Goal: Find specific page/section: Find specific page/section

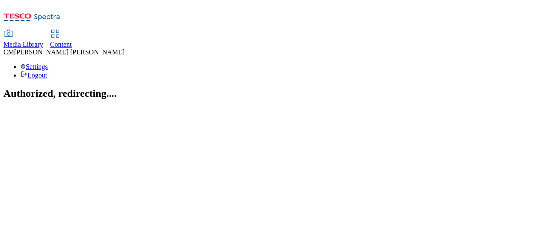
click at [72, 41] on div "Content" at bounding box center [61, 45] width 22 height 8
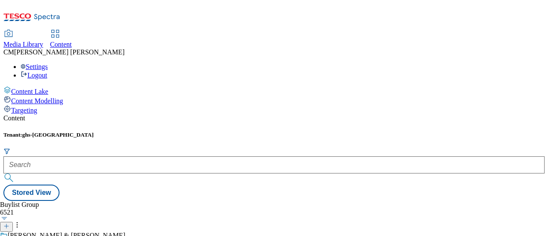
click at [199, 131] on div "Tenant: ghs-uk" at bounding box center [273, 157] width 541 height 53
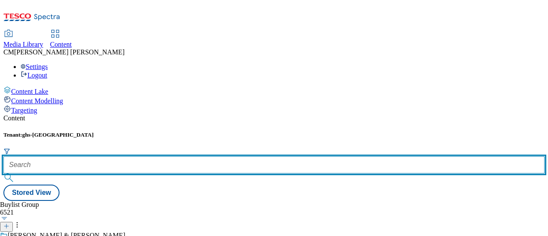
click at [196, 156] on input "text" at bounding box center [273, 164] width 541 height 17
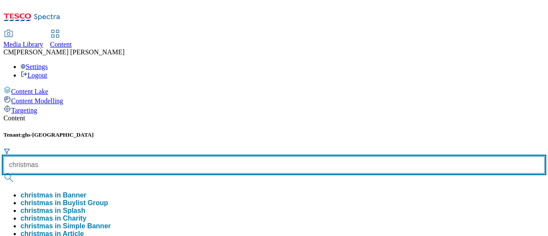
type input "christmas"
click at [3, 173] on button "submit" at bounding box center [9, 177] width 12 height 9
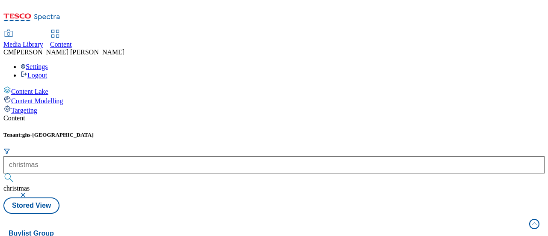
scroll to position [1212, 0]
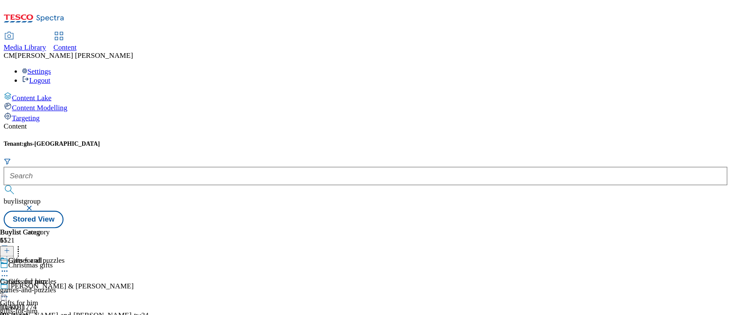
scroll to position [179, 0]
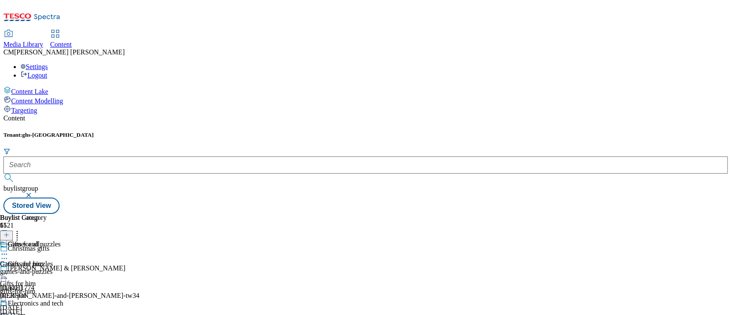
drag, startPoint x: 525, startPoint y: 0, endPoint x: 479, endPoint y: 43, distance: 62.1
click at [479, 114] on div "Content" at bounding box center [365, 118] width 724 height 8
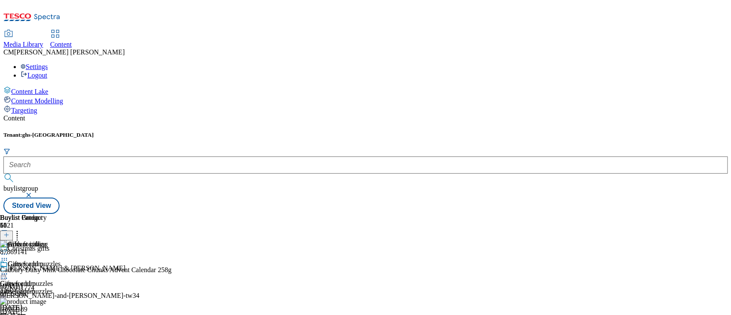
scroll to position [547, 0]
